Goal: Information Seeking & Learning: Check status

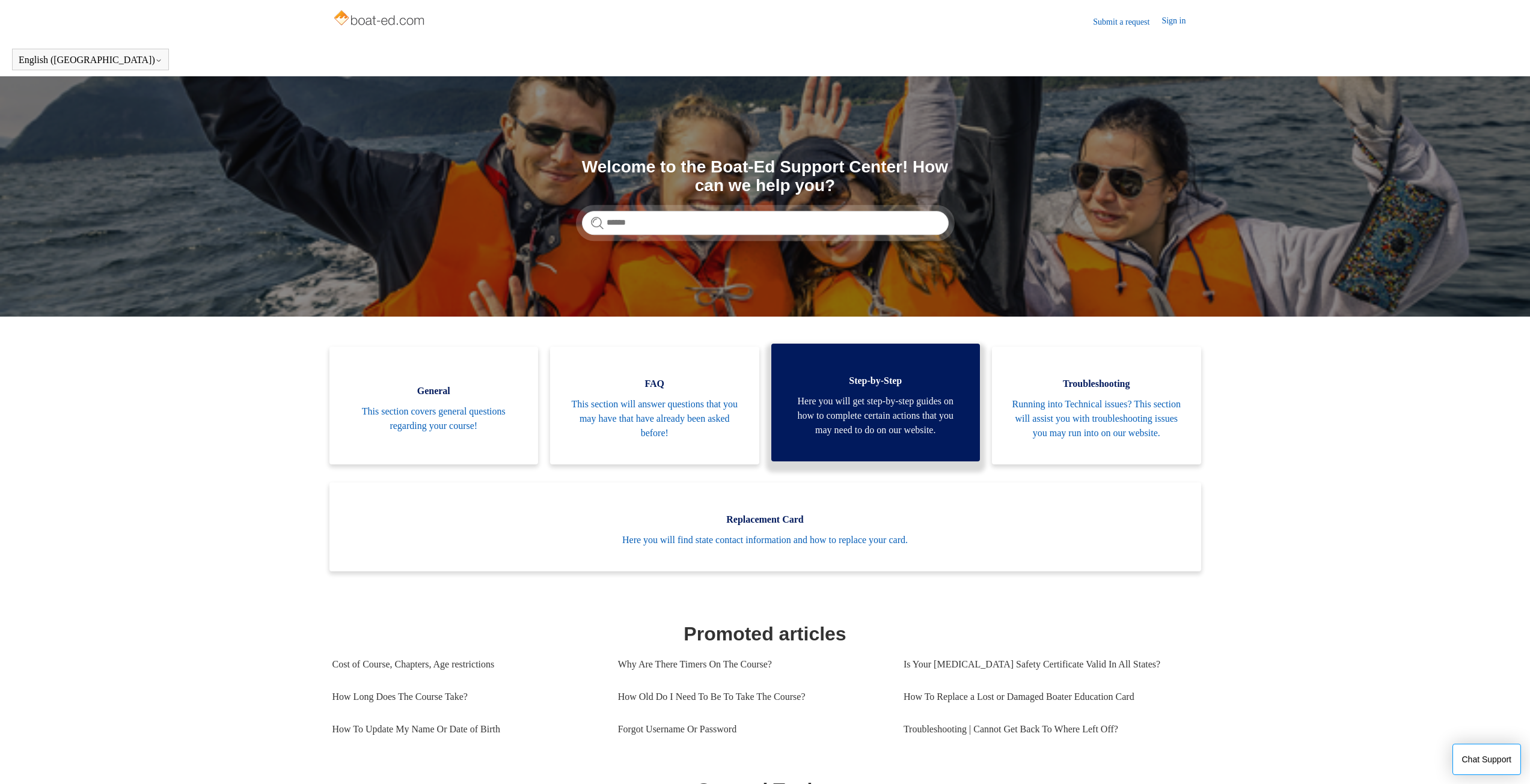
click at [922, 449] on link "Step-by-Step Here you will get step-by-step guides on how to complete certain a…" at bounding box center [876, 402] width 209 height 117
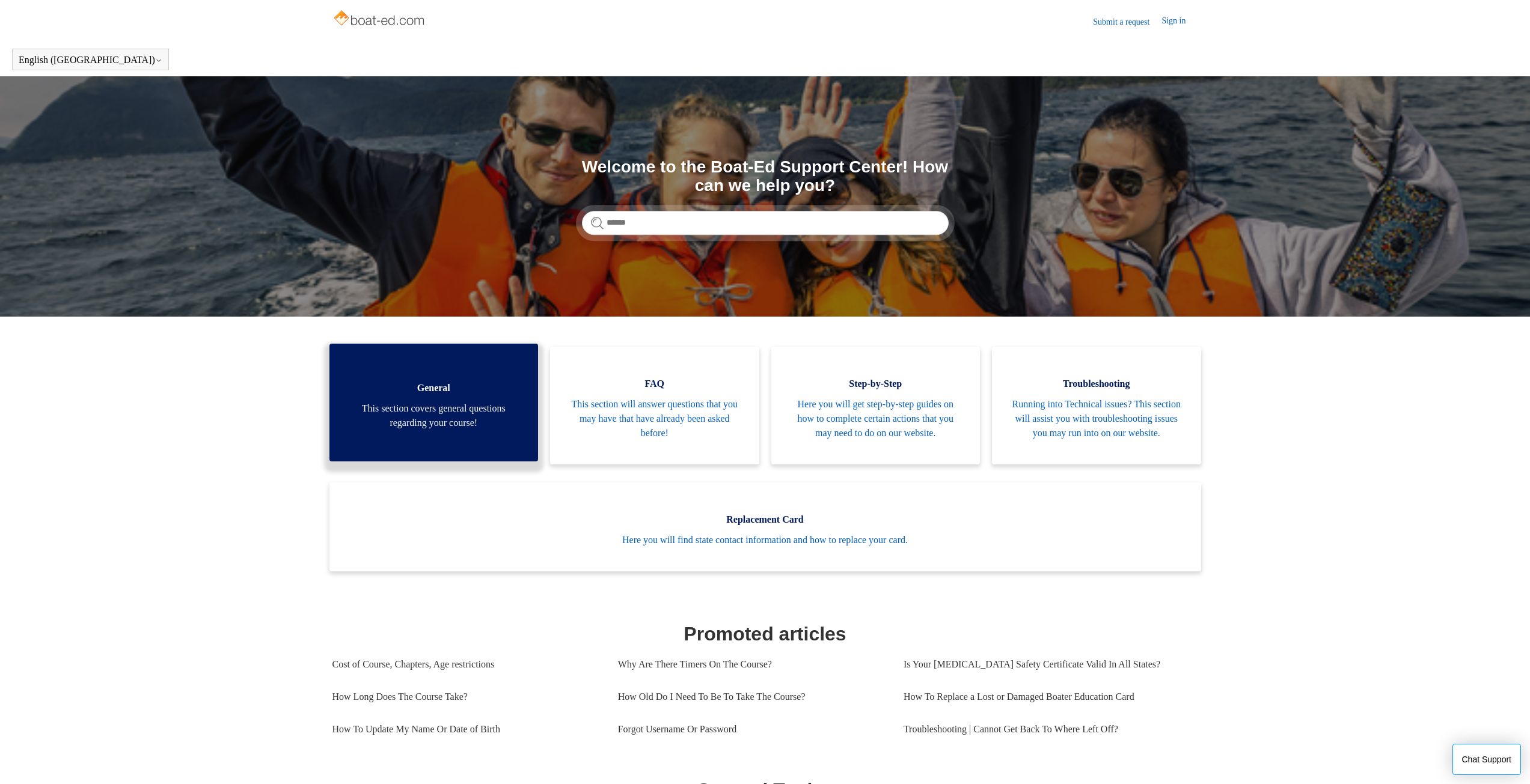
click at [449, 420] on span "This section covers general questions regarding your course!" at bounding box center [434, 416] width 173 height 29
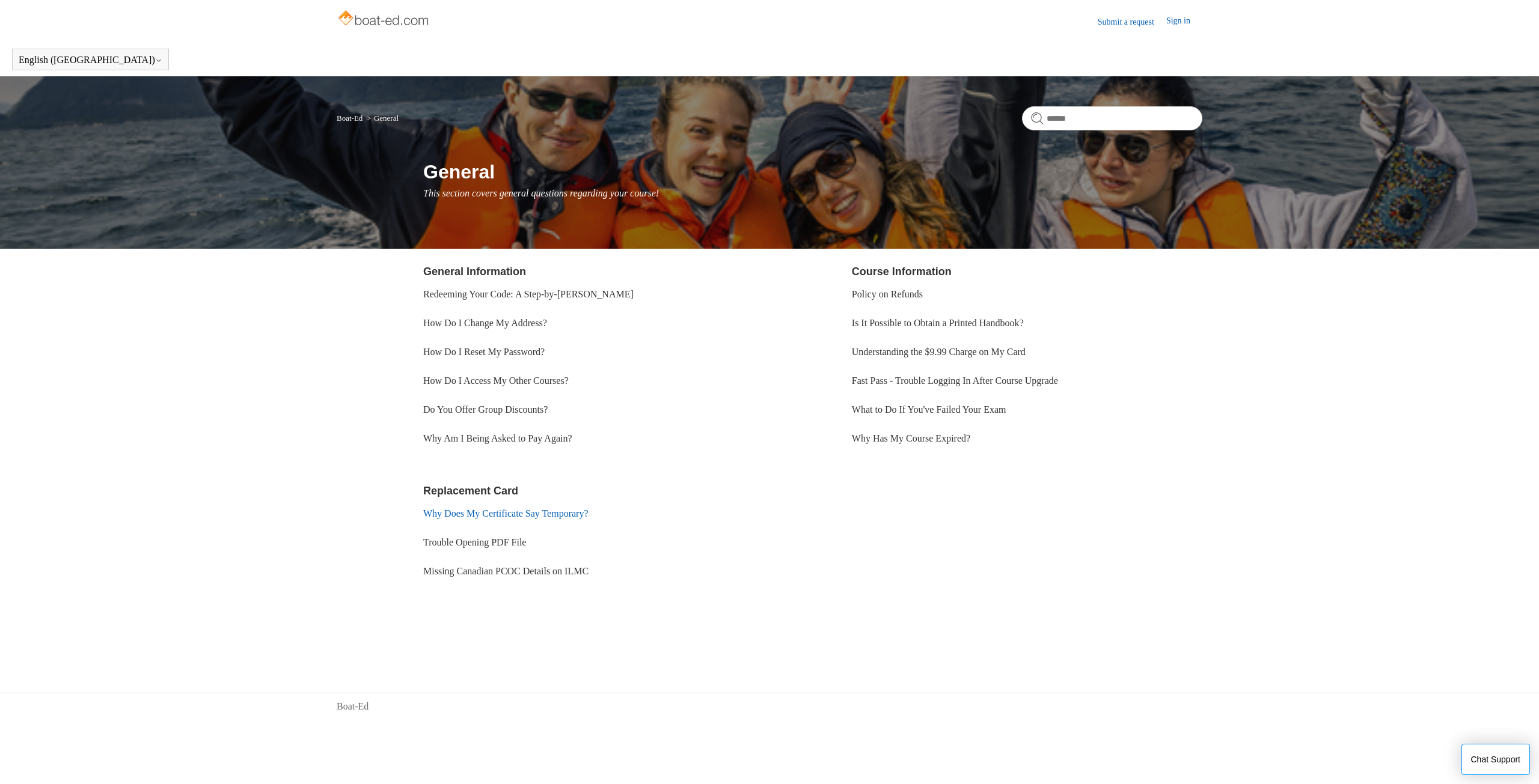
click at [565, 516] on link "Why Does My Certificate Say Temporary?" at bounding box center [505, 513] width 165 height 10
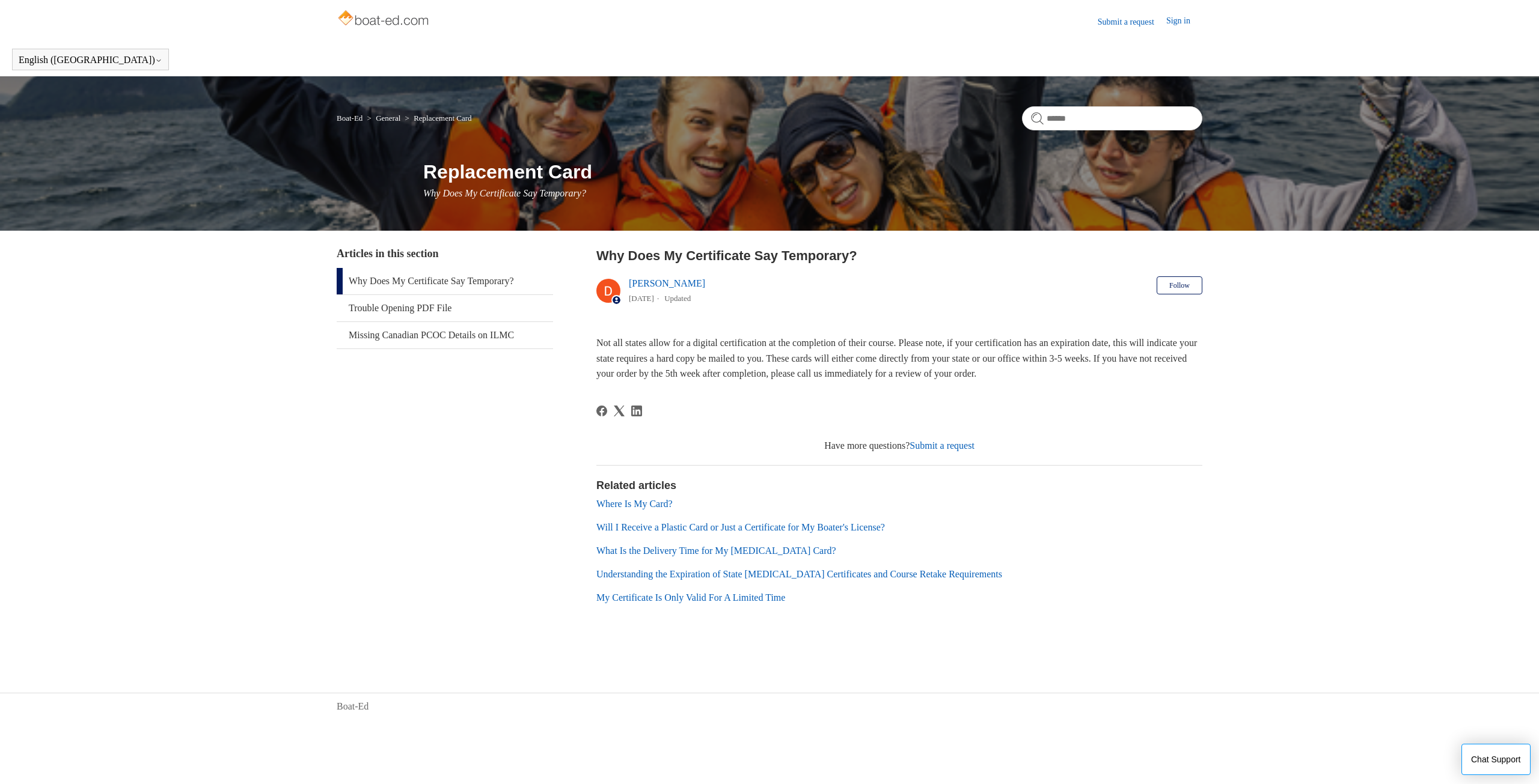
click at [658, 501] on link "Where Is My Card?" at bounding box center [635, 503] width 77 height 10
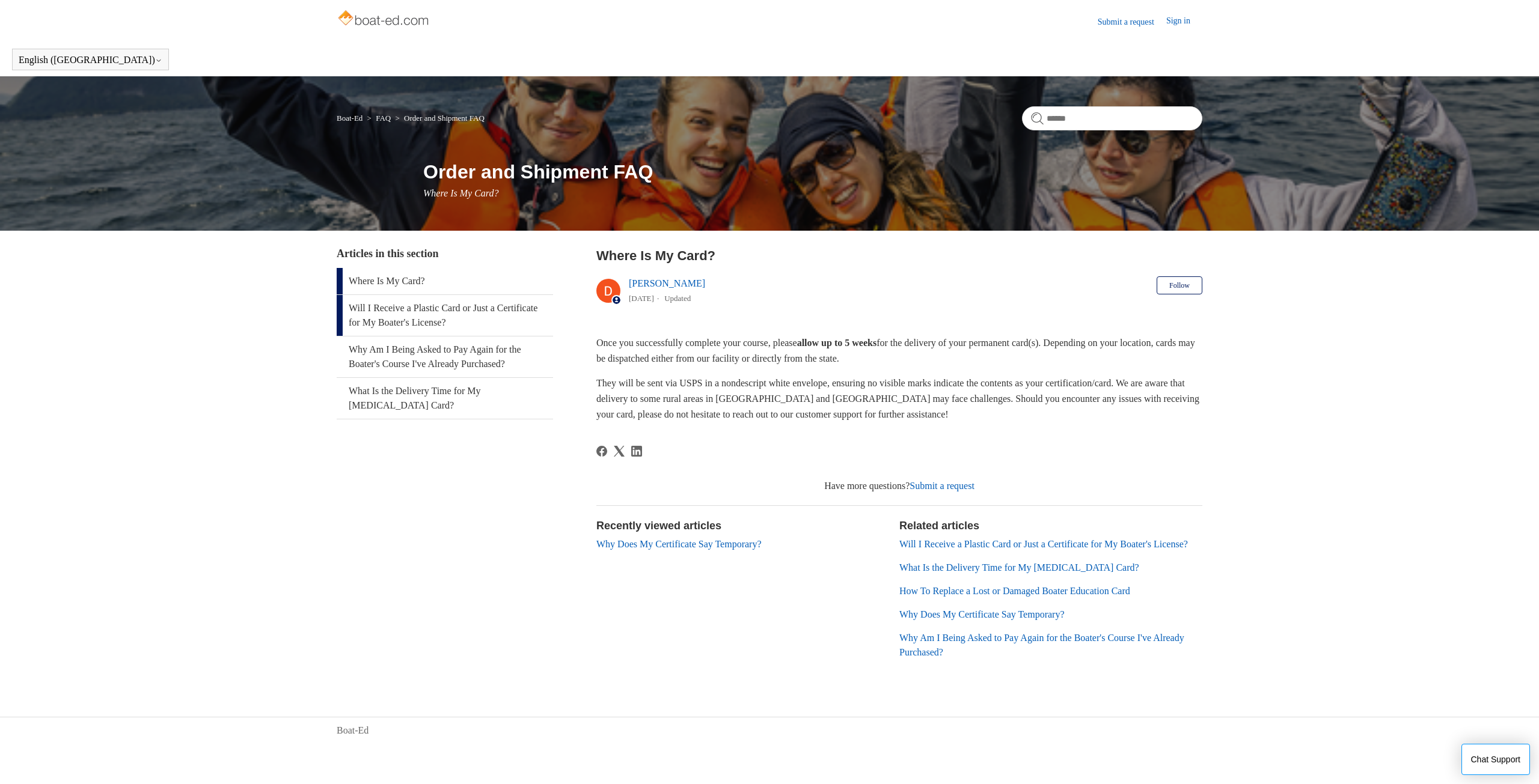
click at [397, 314] on link "Will I Receive a Plastic Card or Just a Certificate for My Boater's License?" at bounding box center [445, 315] width 217 height 41
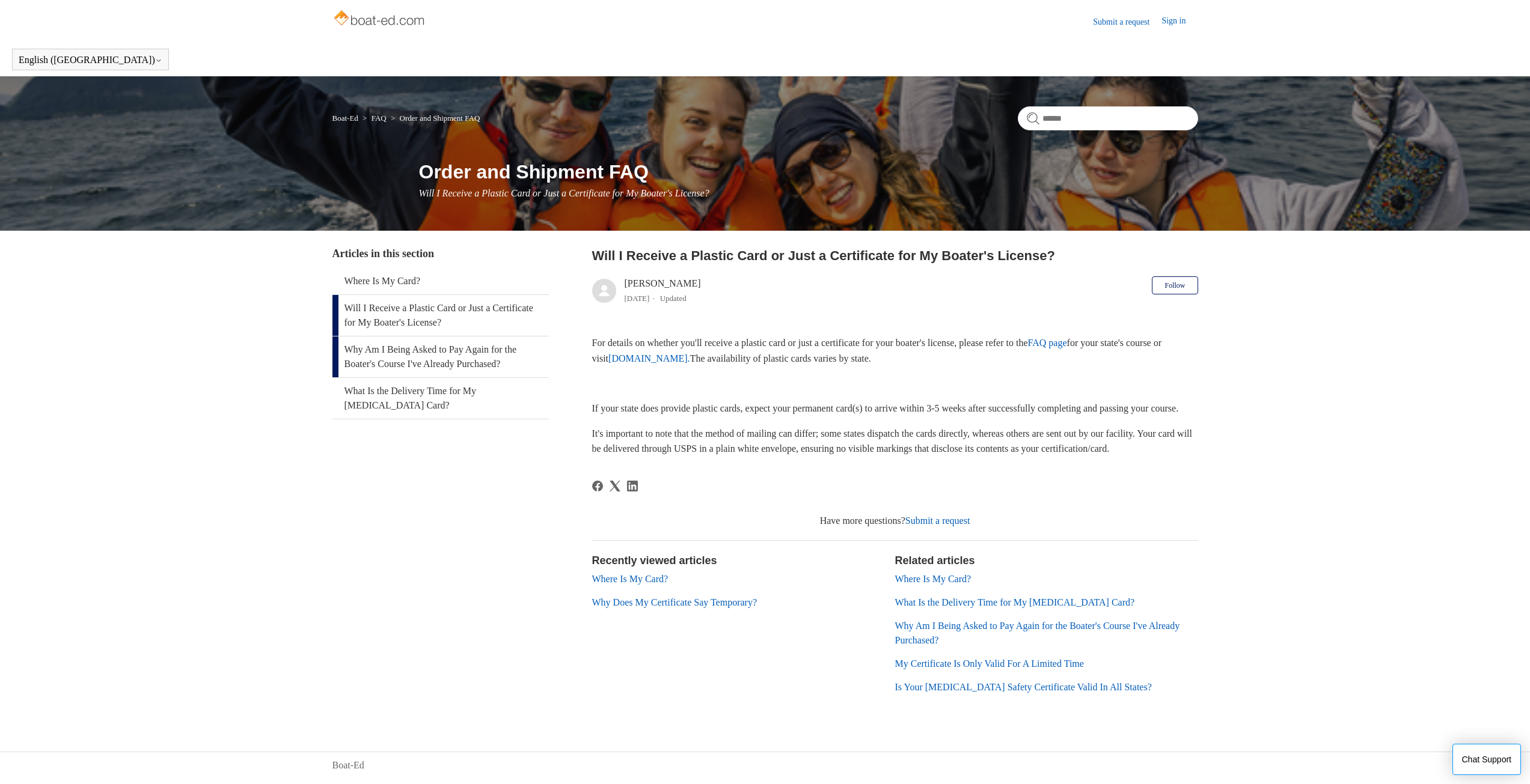
click at [391, 356] on link "Why Am I Being Asked to Pay Again for the Boater's Course I've Already Purchase…" at bounding box center [440, 356] width 217 height 41
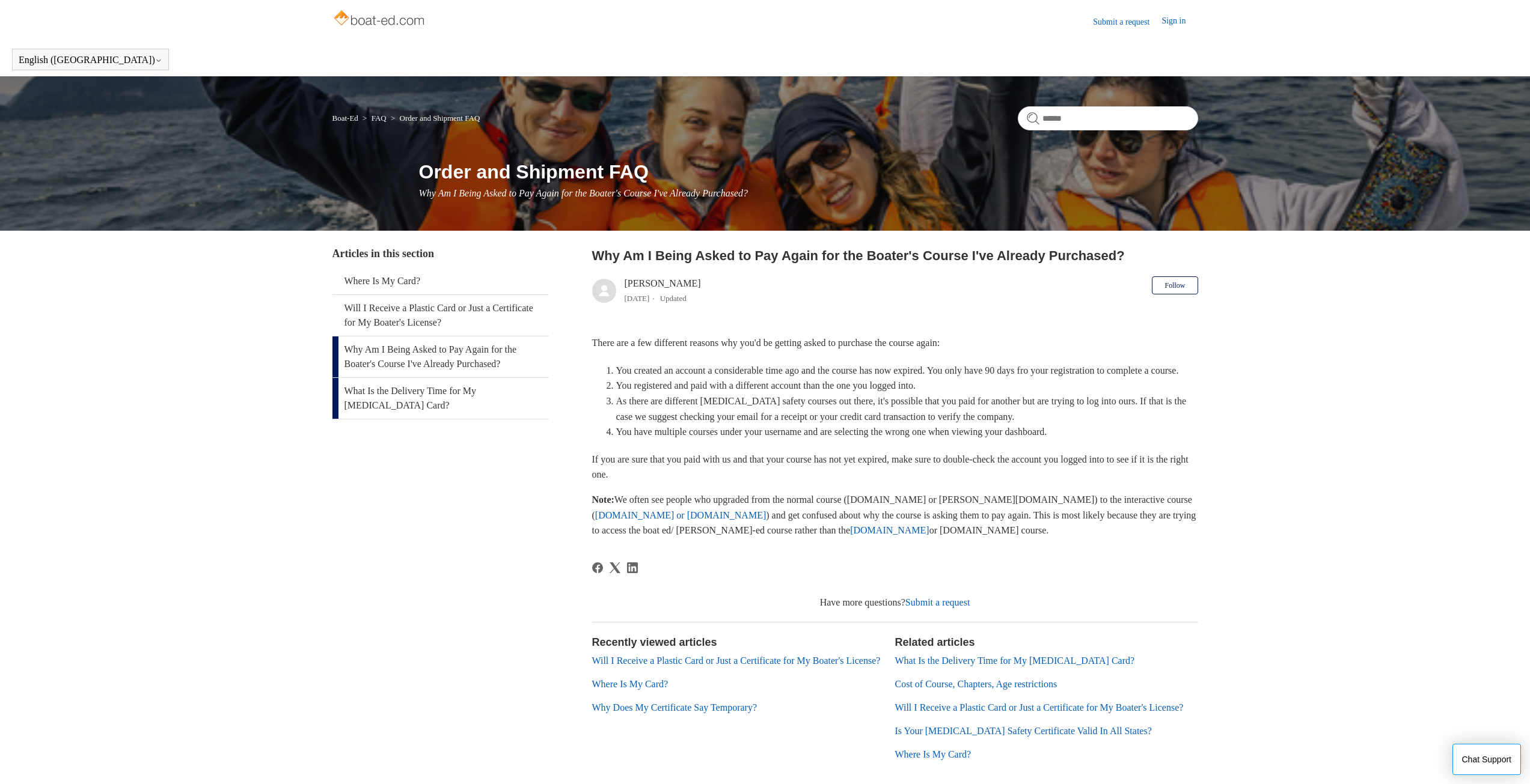
click at [384, 405] on link "What Is the Delivery Time for My [MEDICAL_DATA] Card?" at bounding box center [440, 398] width 217 height 41
